Goal: Task Accomplishment & Management: Use online tool/utility

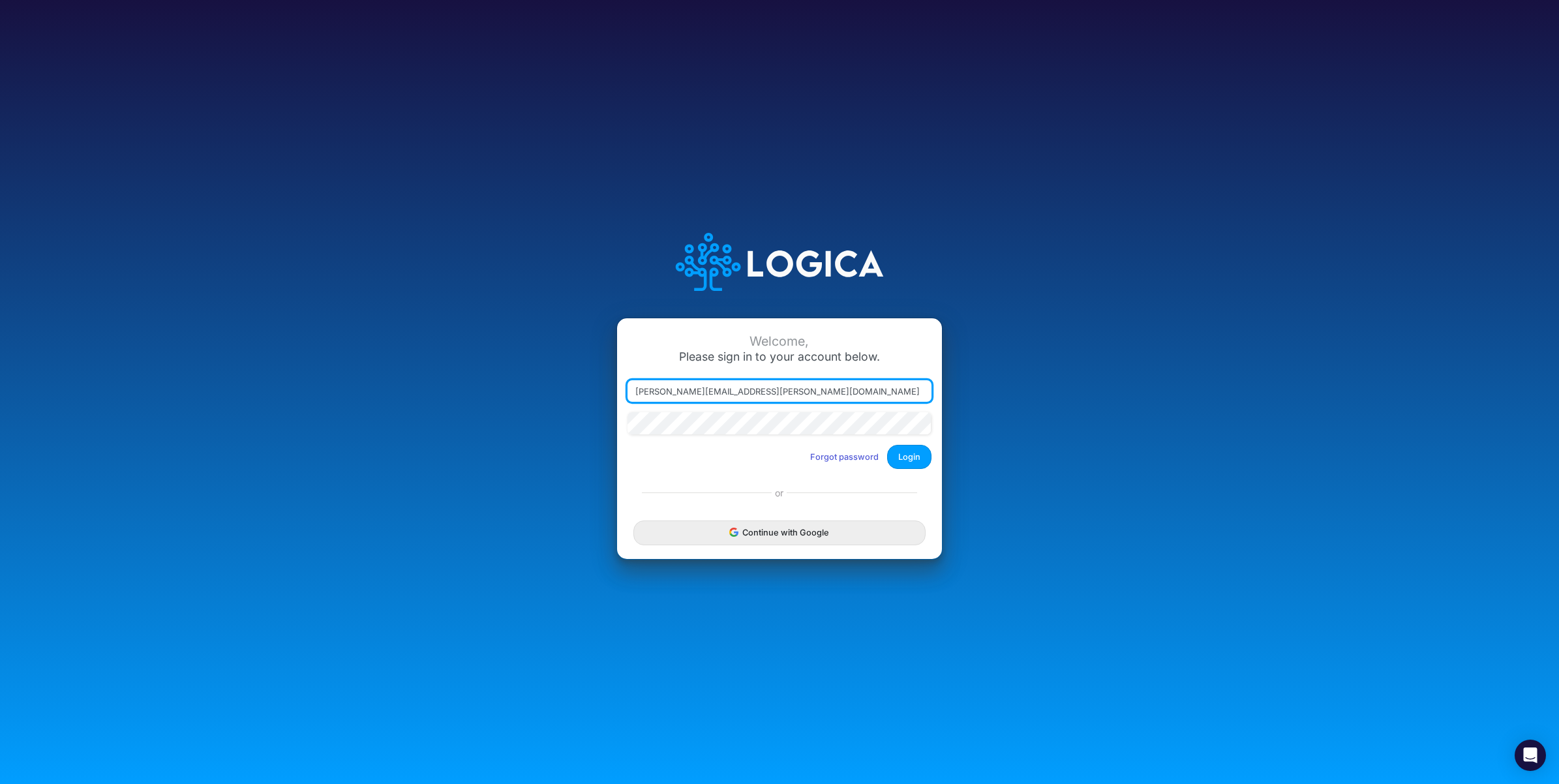
drag, startPoint x: 695, startPoint y: 390, endPoint x: 957, endPoint y: 392, distance: 262.0
click at [957, 392] on div "Welcome, Please sign in to your account below. [PERSON_NAME][EMAIL_ADDRESS][PER…" at bounding box center [779, 392] width 1039 height 371
type input "[PERSON_NAME][EMAIL_ADDRESS][PERSON_NAME][DOMAIN_NAME]"
click at [915, 457] on button "Login" at bounding box center [909, 457] width 44 height 24
